Goal: Task Accomplishment & Management: Complete application form

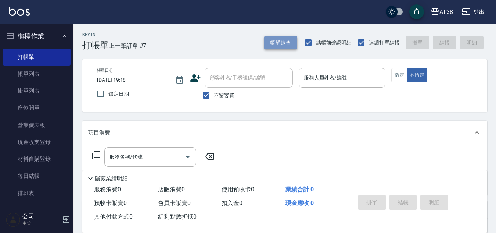
click at [276, 42] on button "帳單速查" at bounding box center [280, 43] width 33 height 14
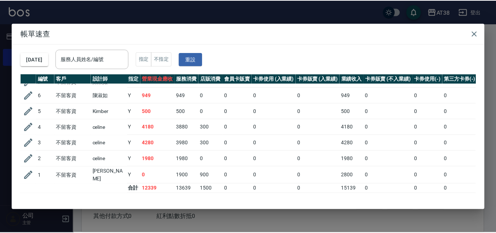
scroll to position [16, 0]
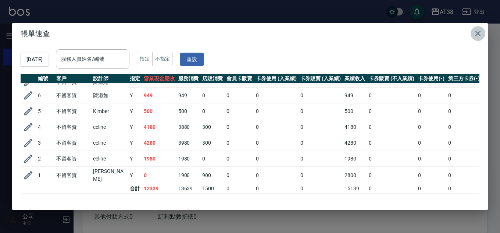
click at [479, 33] on icon "button" at bounding box center [477, 33] width 9 height 9
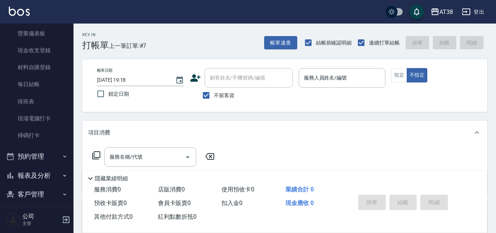
scroll to position [110, 0]
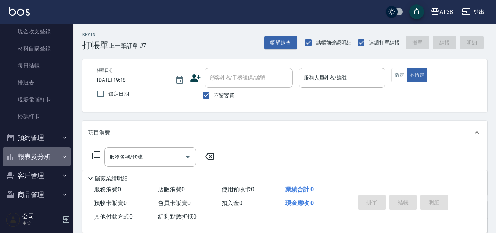
click at [36, 155] on button "報表及分析" at bounding box center [37, 156] width 68 height 19
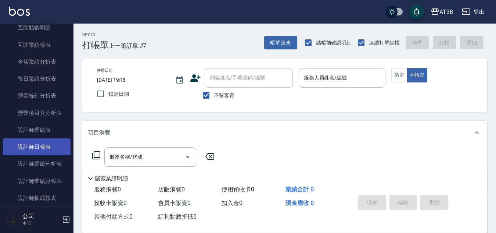
scroll to position [478, 0]
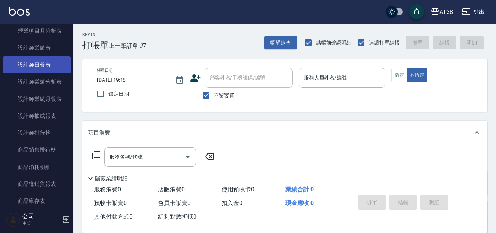
click at [34, 67] on link "設計師日報表" at bounding box center [37, 64] width 68 height 17
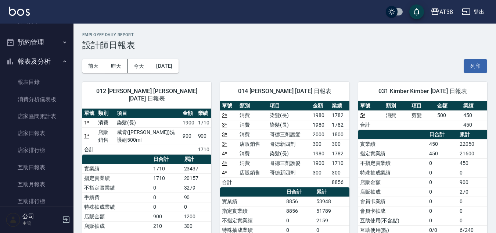
scroll to position [184, 0]
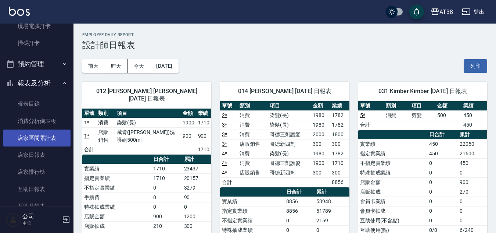
click at [41, 134] on link "店家區間累計表" at bounding box center [37, 137] width 68 height 17
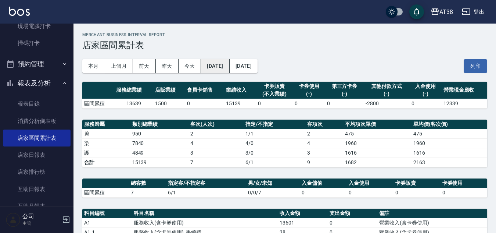
click at [216, 65] on button "[DATE]" at bounding box center [215, 66] width 28 height 14
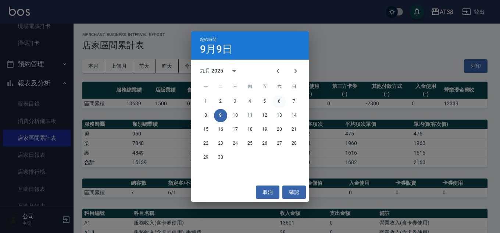
click at [280, 100] on button "6" at bounding box center [279, 101] width 13 height 13
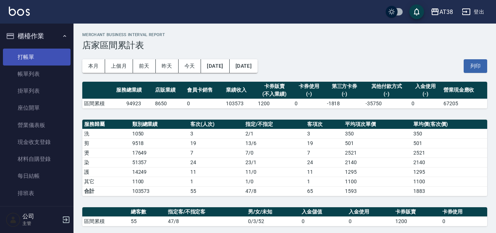
click at [22, 58] on link "打帳單" at bounding box center [37, 56] width 68 height 17
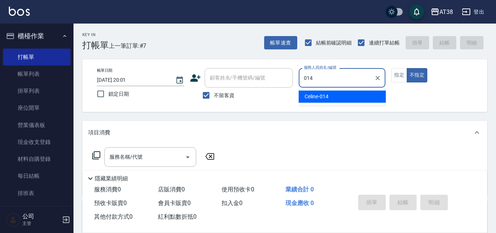
type input "Celine-014"
type button "false"
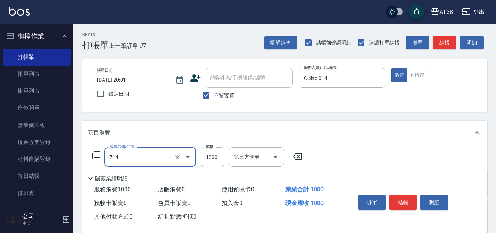
type input "哥德三劑護髮卷(714)"
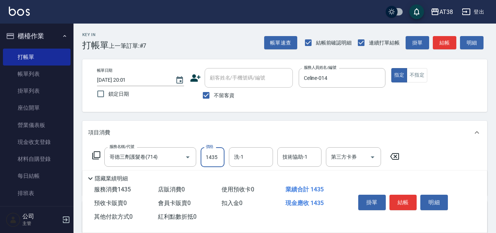
type input "1435"
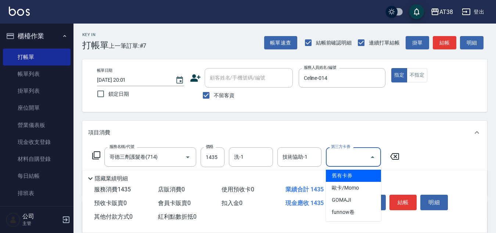
type input "舊有卡券"
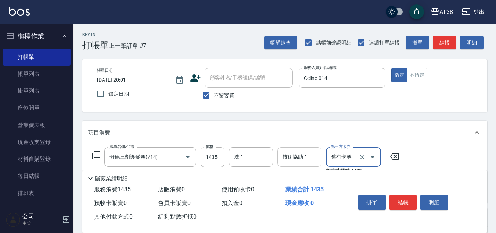
click at [286, 157] on input "技術協助-1" at bounding box center [299, 156] width 37 height 13
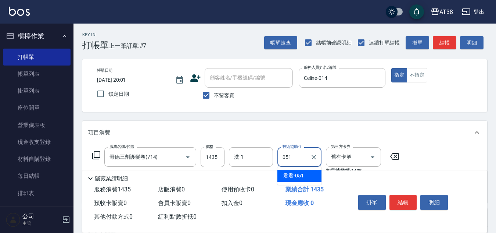
type input "君君-051"
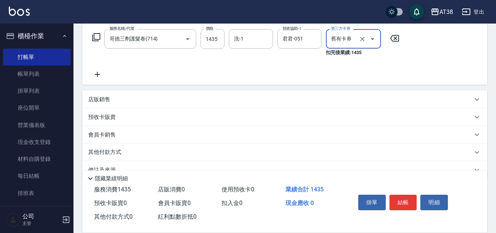
scroll to position [134, 0]
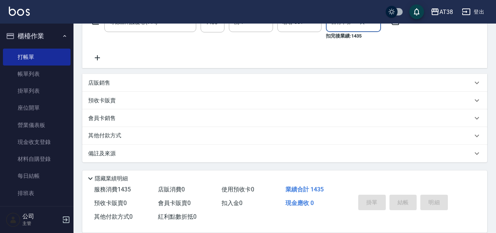
type input "[DATE] 20:02"
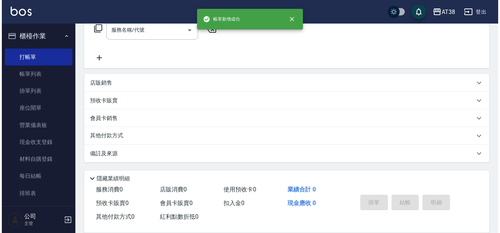
scroll to position [0, 0]
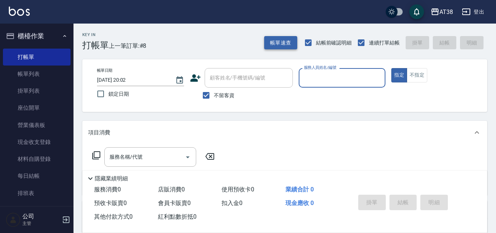
click at [277, 46] on button "帳單速查" at bounding box center [280, 43] width 33 height 14
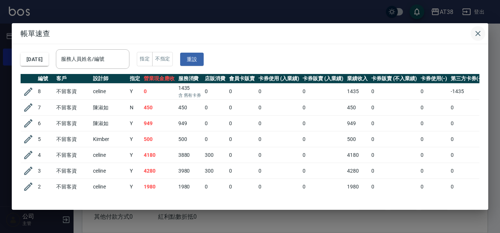
click at [477, 33] on icon "button" at bounding box center [477, 33] width 5 height 5
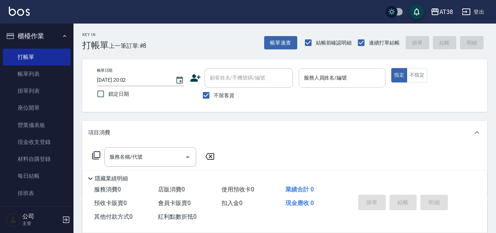
click at [359, 78] on input "服務人員姓名/編號" at bounding box center [342, 77] width 80 height 13
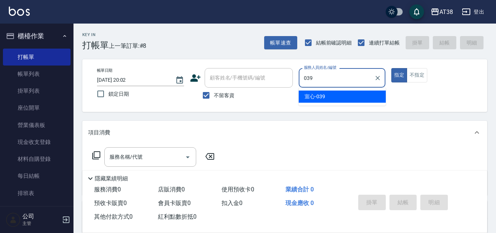
type input "宣心-039"
type button "true"
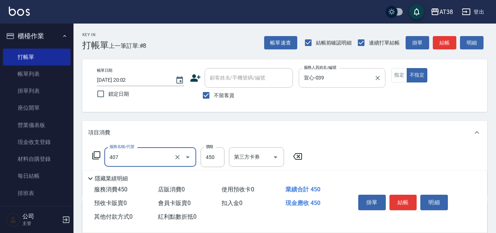
type input "剪髮(407)"
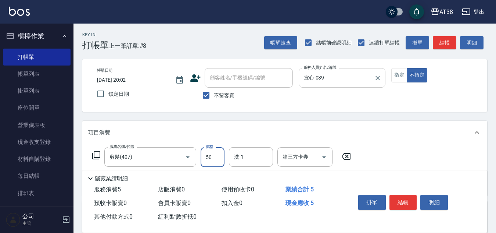
type input "500"
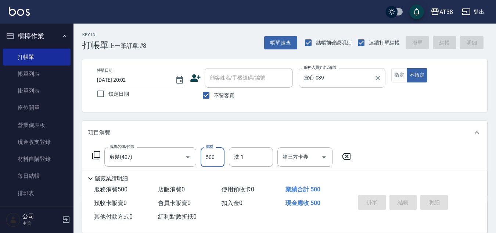
type input "[DATE] 20:06"
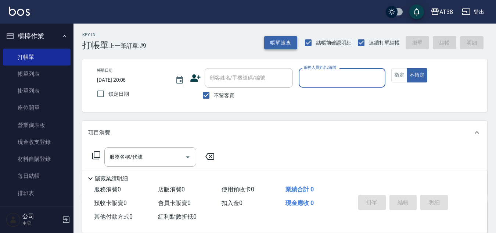
click at [283, 43] on button "帳單速查" at bounding box center [280, 43] width 33 height 14
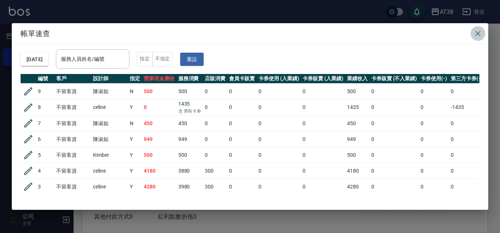
click at [477, 35] on icon "button" at bounding box center [477, 33] width 9 height 9
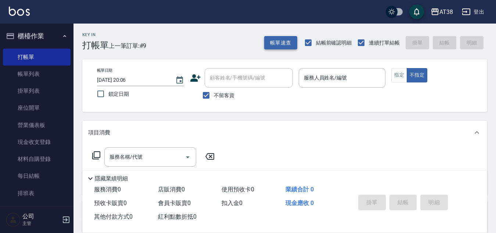
click at [277, 43] on button "帳單速查" at bounding box center [280, 43] width 33 height 14
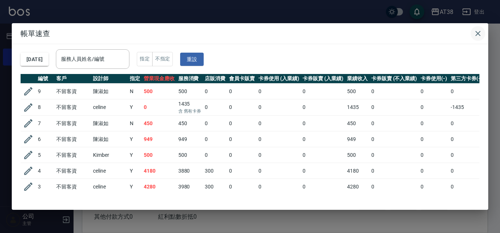
click at [476, 36] on icon "button" at bounding box center [477, 33] width 9 height 9
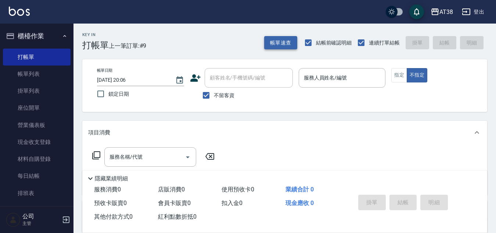
click at [278, 48] on button "帳單速查" at bounding box center [280, 43] width 33 height 14
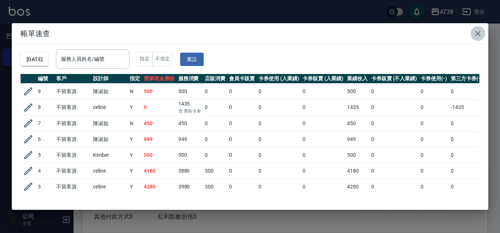
click at [475, 32] on icon "button" at bounding box center [477, 33] width 9 height 9
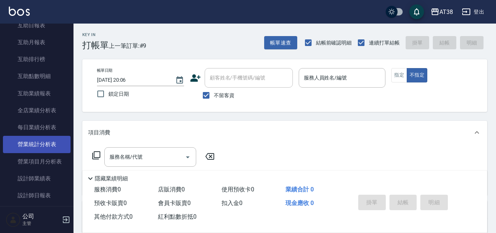
scroll to position [367, 0]
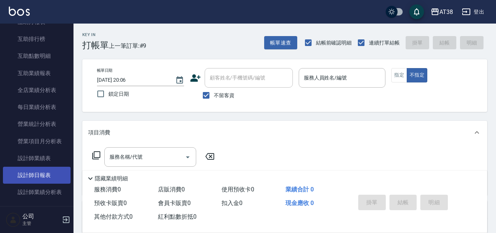
click at [40, 174] on link "設計師日報表" at bounding box center [37, 174] width 68 height 17
